Goal: Register for event/course

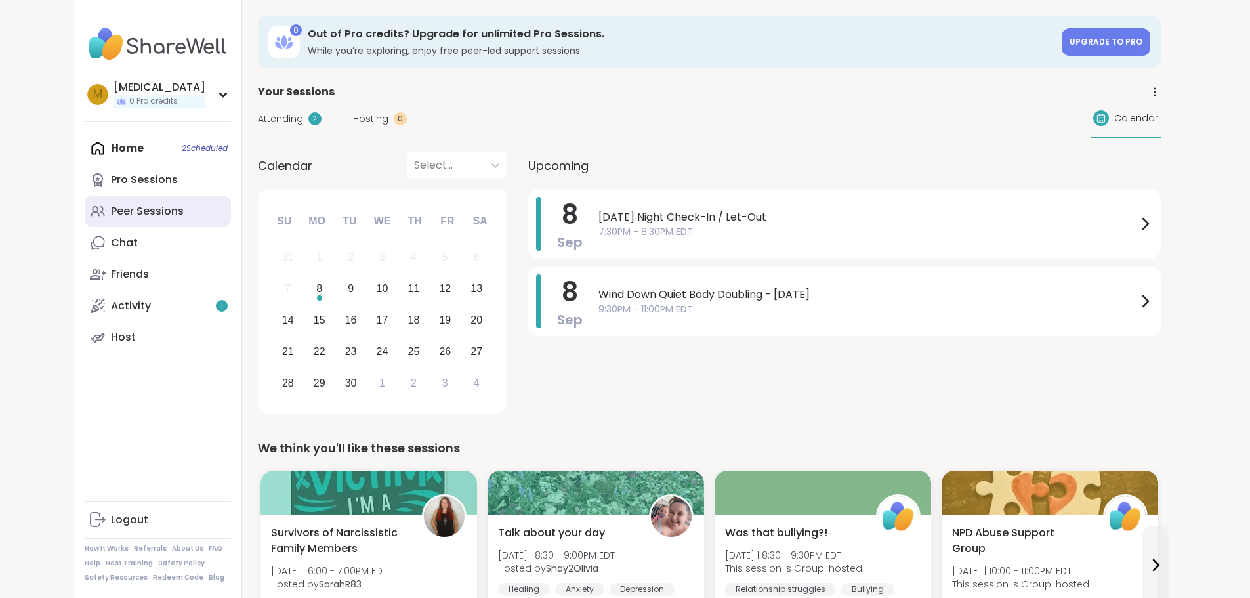
click at [111, 208] on div "Peer Sessions" at bounding box center [147, 211] width 73 height 14
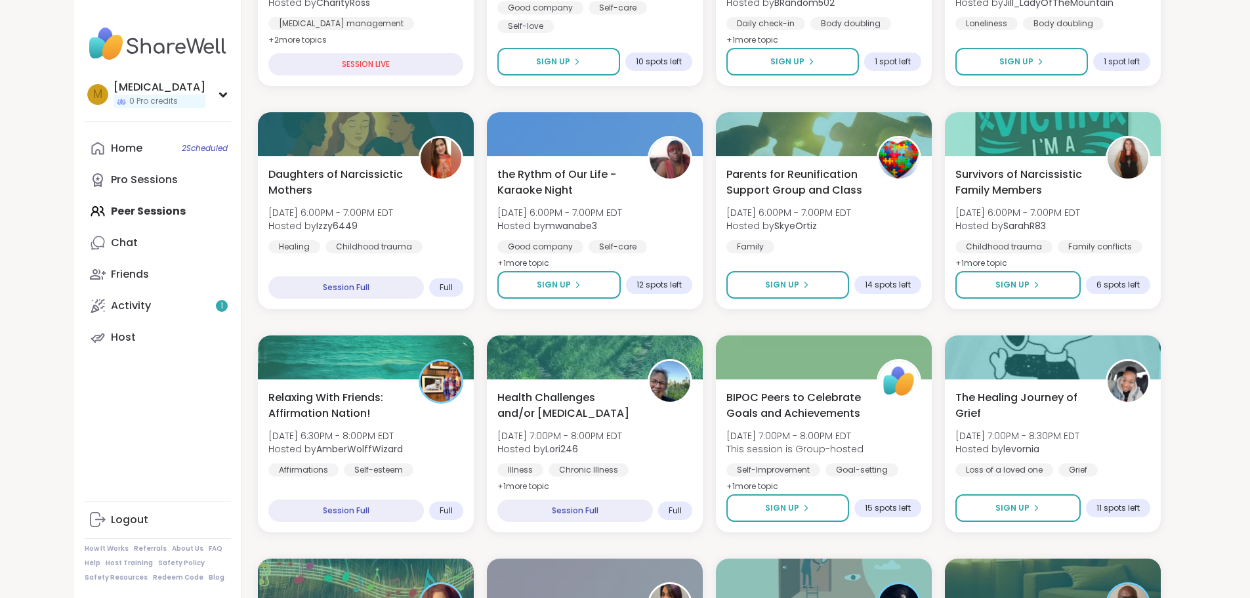
scroll to position [525, 0]
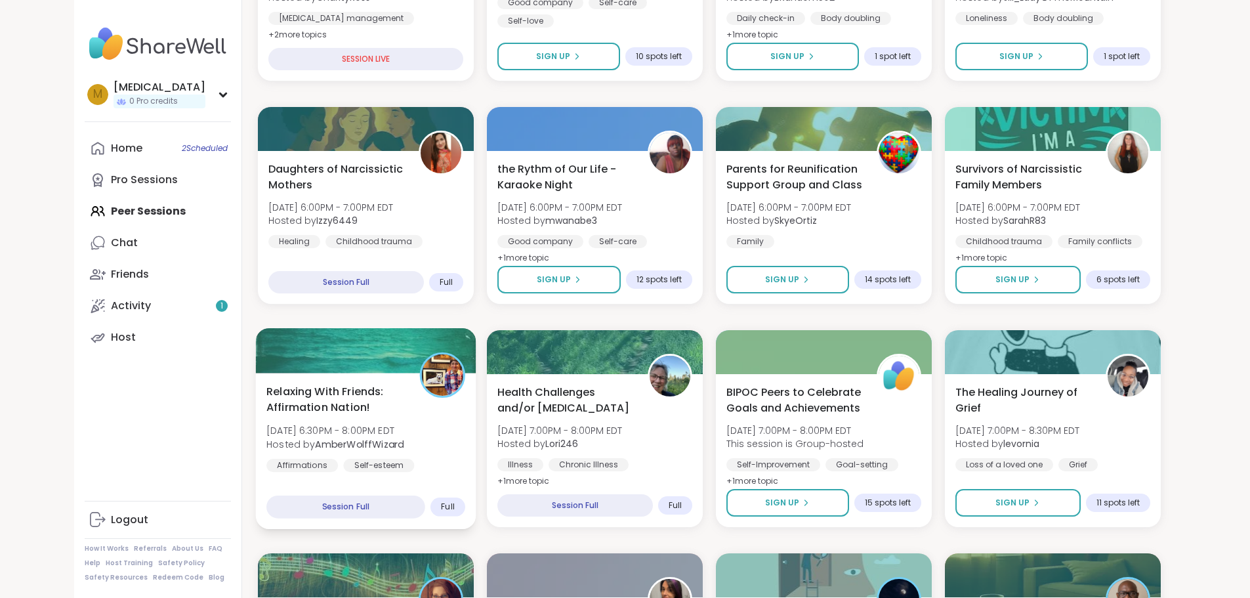
click at [399, 441] on div "Relaxing With Friends: Affirmation Nation! [DATE] 6:30PM - 8:00PM EDT Hosted by…" at bounding box center [365, 436] width 199 height 107
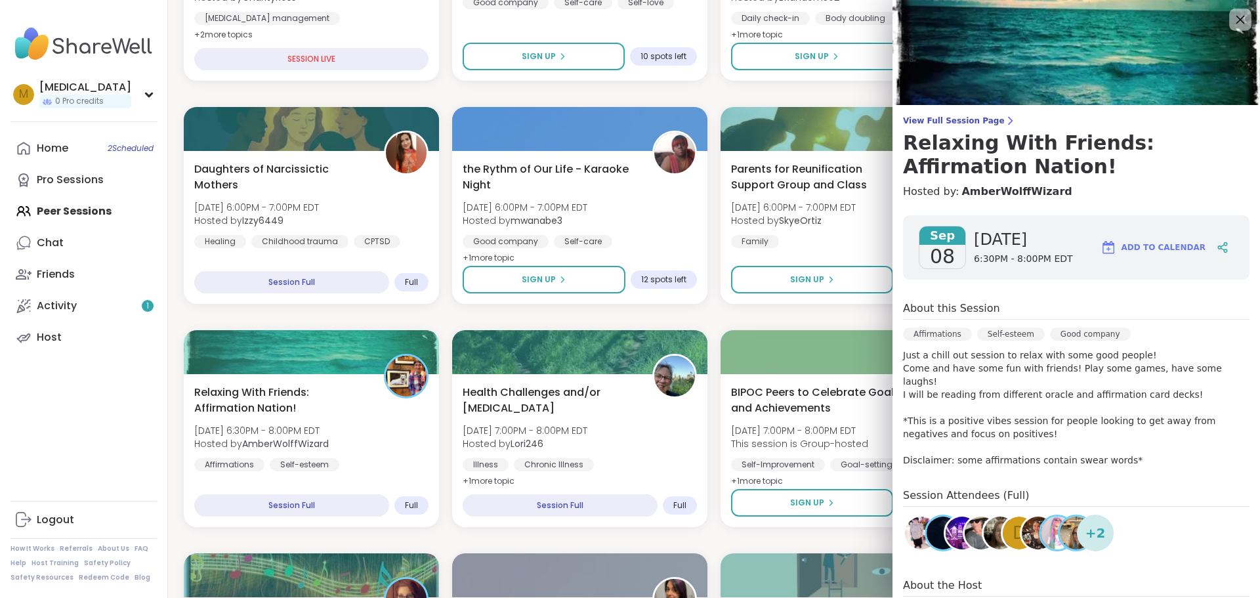
click at [1232, 19] on icon at bounding box center [1240, 19] width 16 height 16
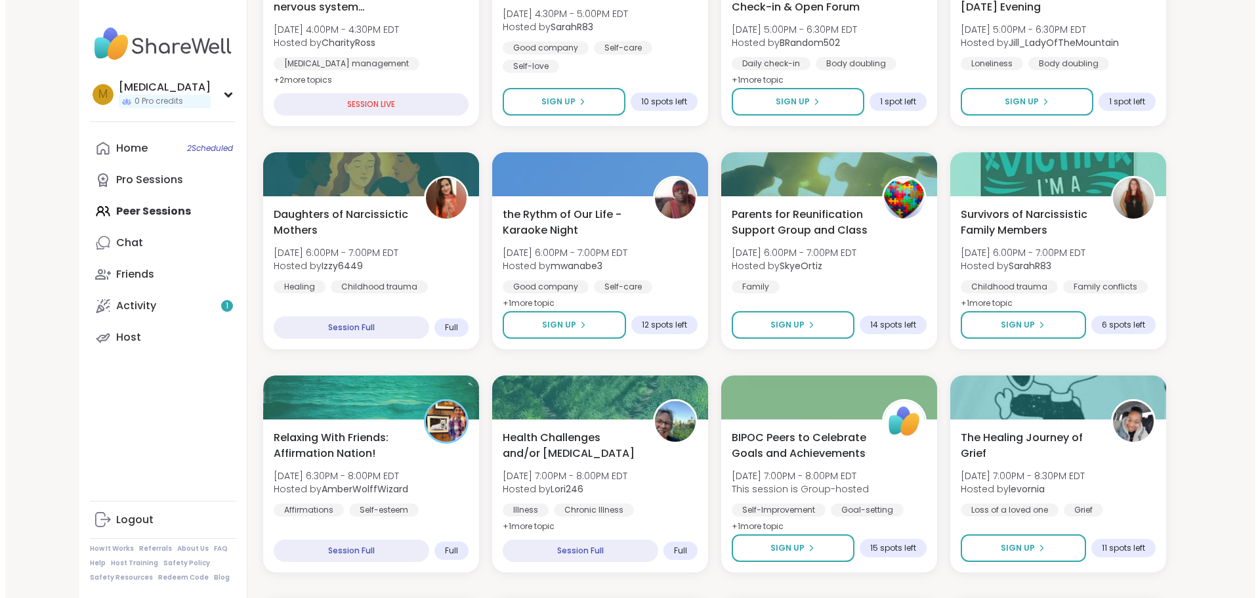
scroll to position [459, 0]
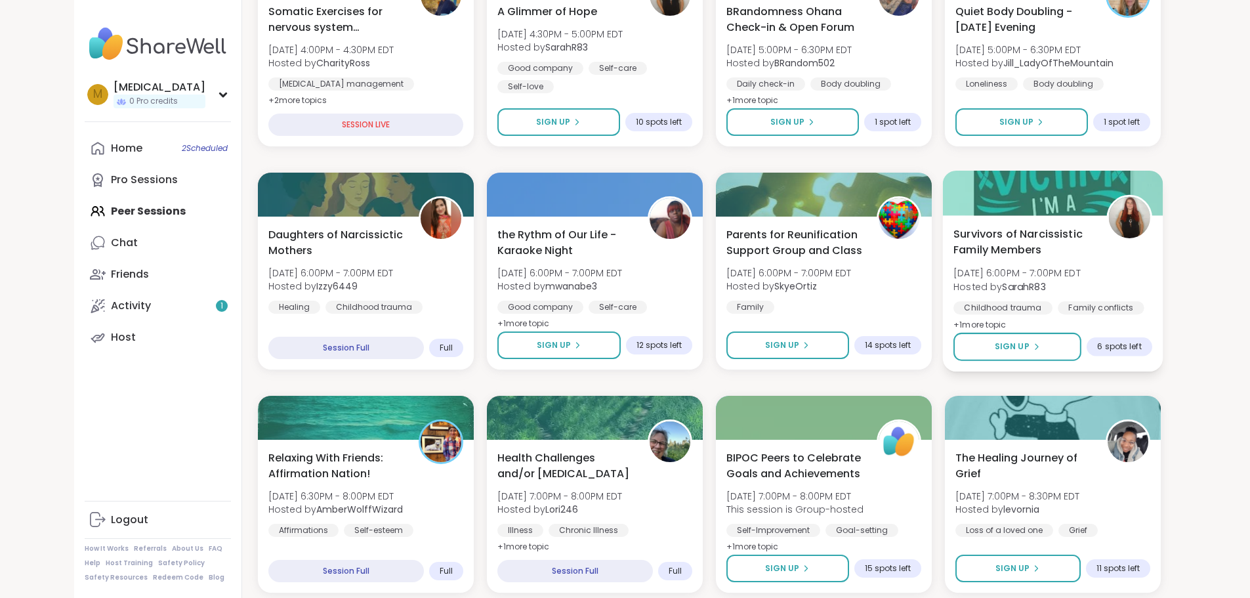
click at [1083, 257] on span "Survivors of Narcissistic Family Members" at bounding box center [1022, 242] width 138 height 32
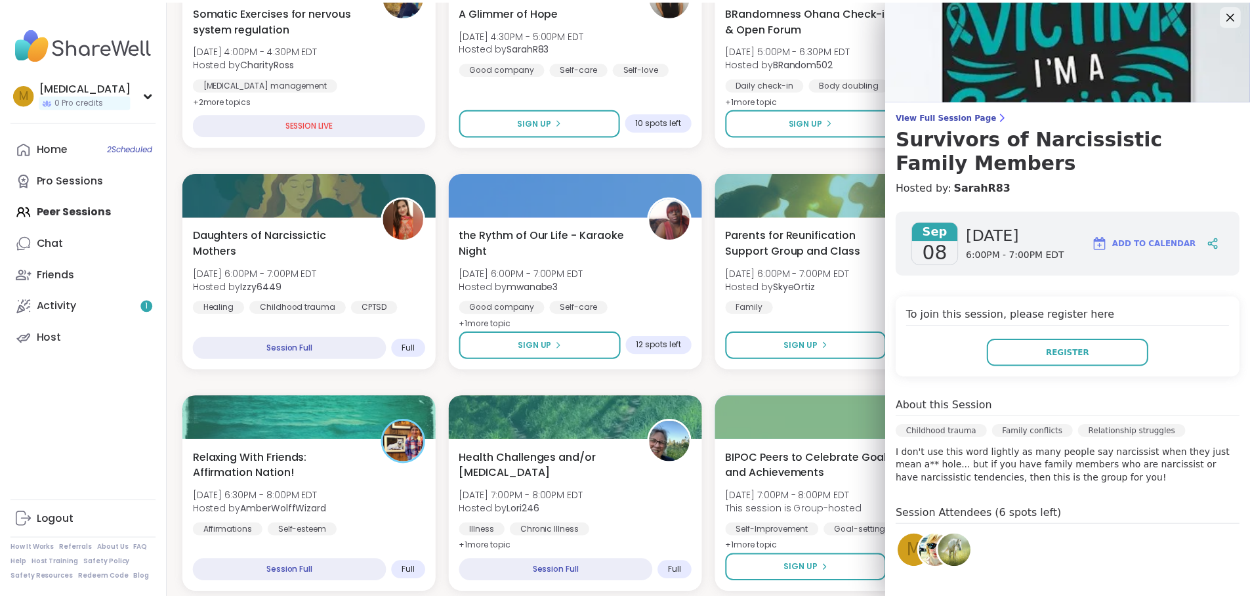
scroll to position [0, 0]
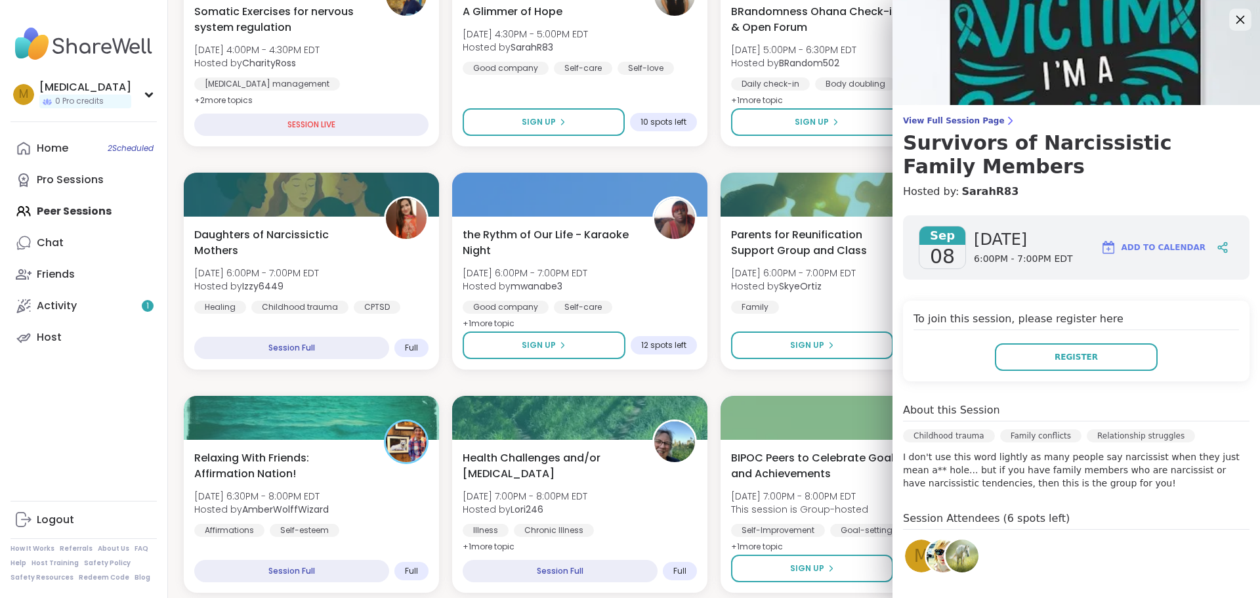
click at [1236, 16] on icon at bounding box center [1240, 20] width 9 height 9
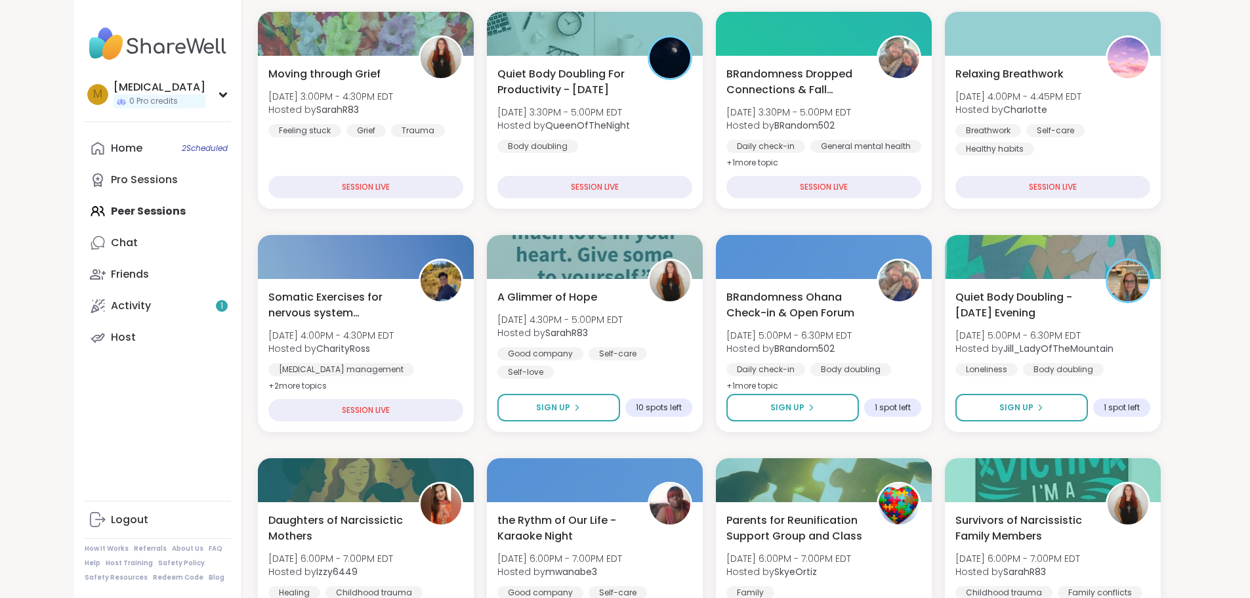
scroll to position [197, 0]
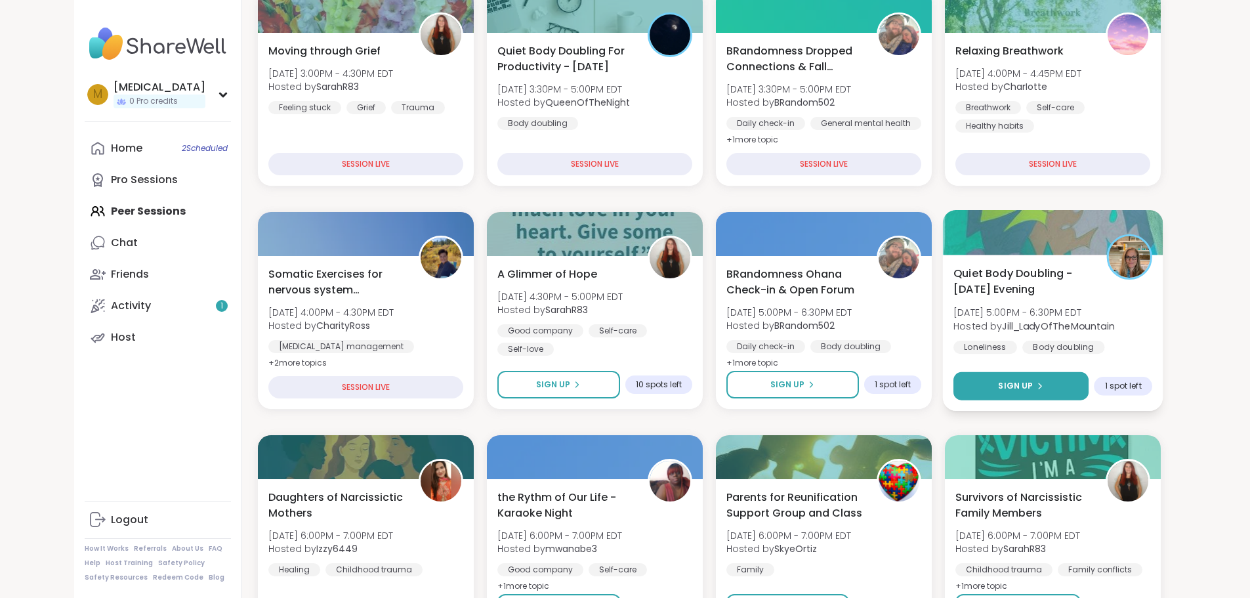
click at [1034, 390] on button "Sign Up" at bounding box center [1020, 386] width 135 height 28
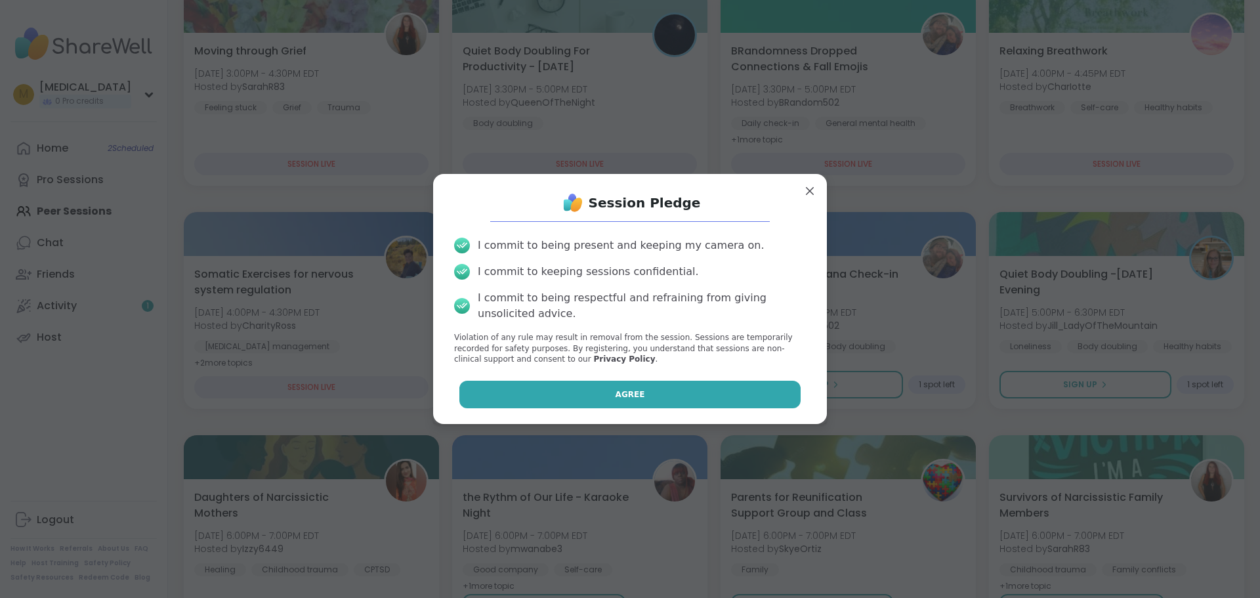
click at [631, 390] on span "Agree" at bounding box center [630, 394] width 30 height 12
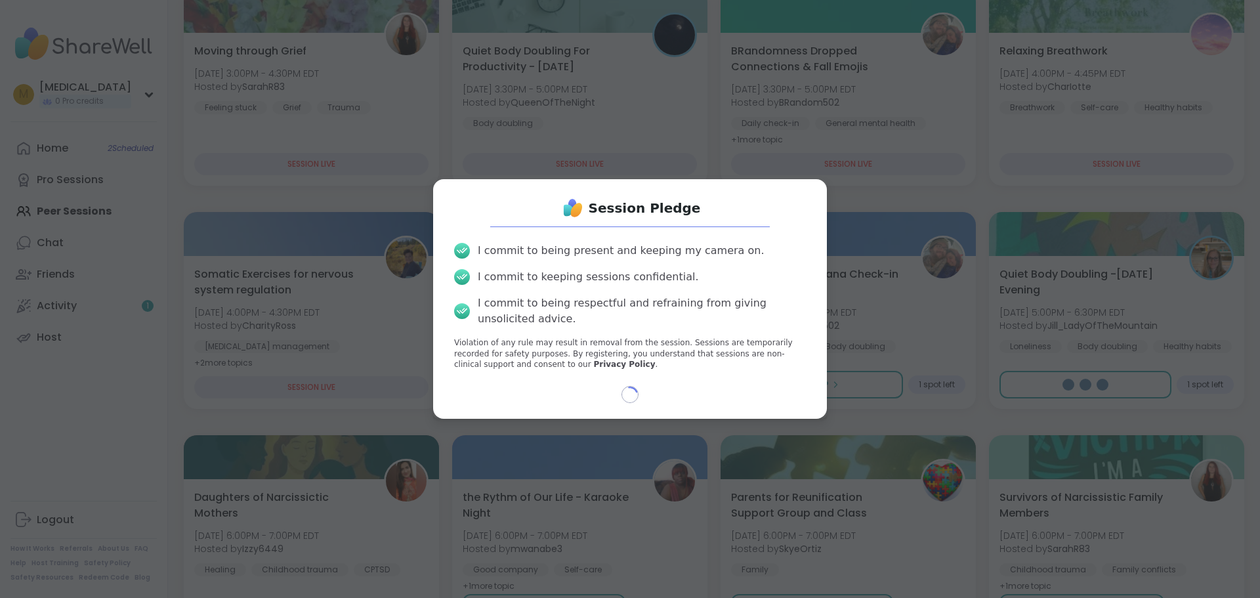
select select "**"
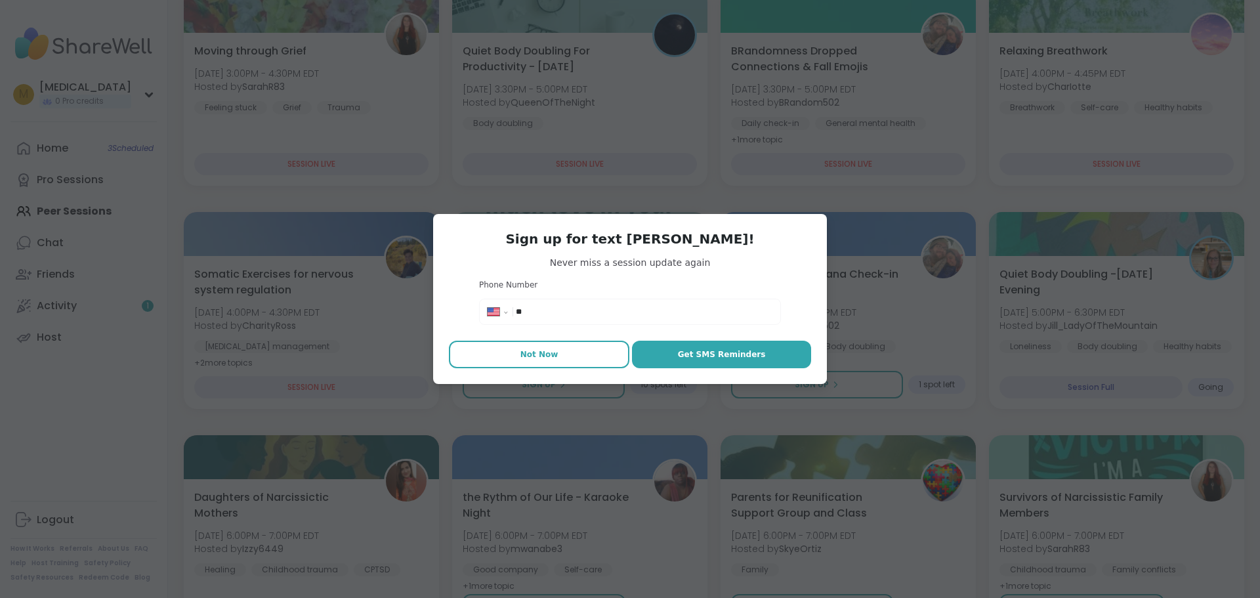
click at [558, 346] on button "Not Now" at bounding box center [539, 355] width 180 height 28
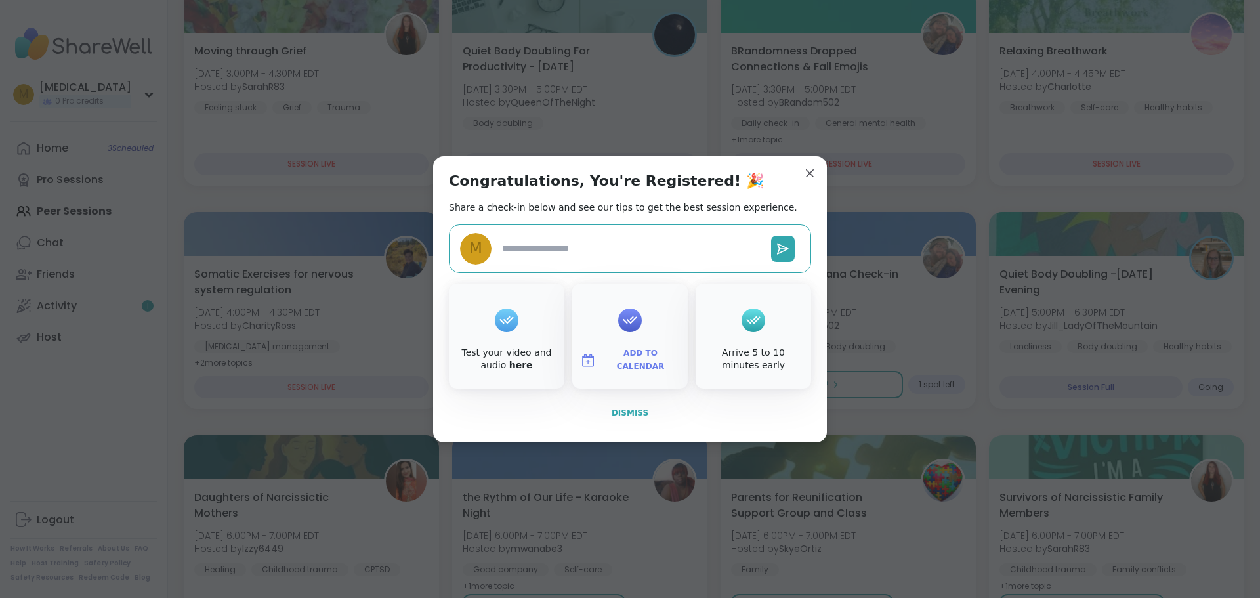
click at [613, 412] on span "Dismiss" at bounding box center [630, 412] width 37 height 9
